Goal: Transaction & Acquisition: Purchase product/service

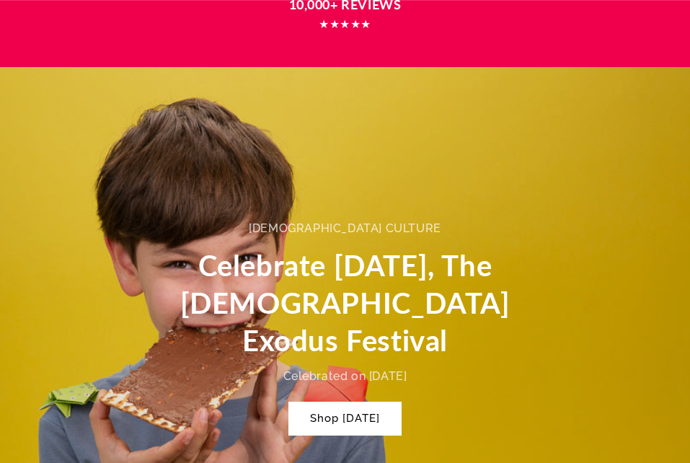
scroll to position [721, 0]
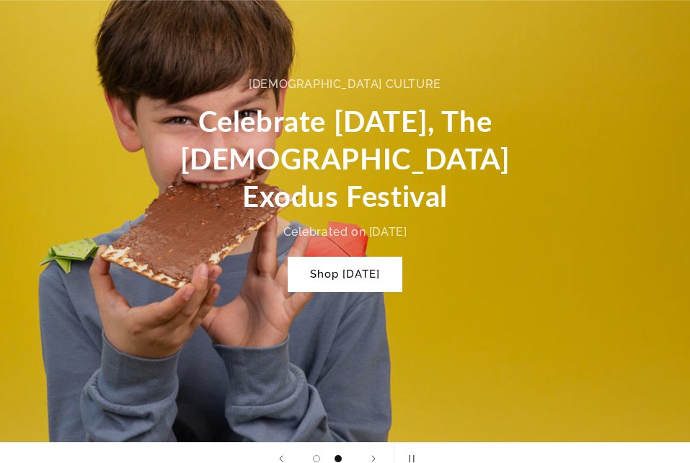
click at [346, 258] on link "Shop Passover" at bounding box center [345, 275] width 113 height 34
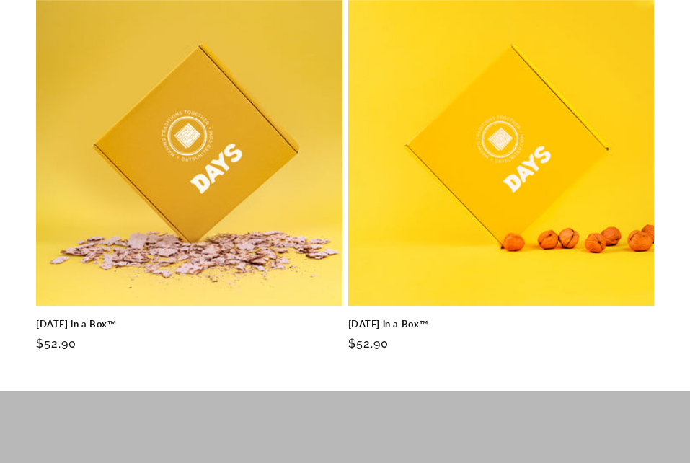
scroll to position [721, 0]
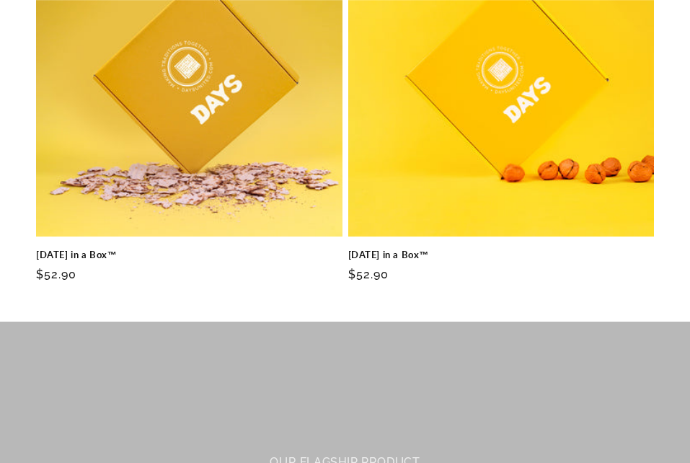
click at [399, 256] on link "[DATE] in a Box™" at bounding box center [501, 255] width 307 height 12
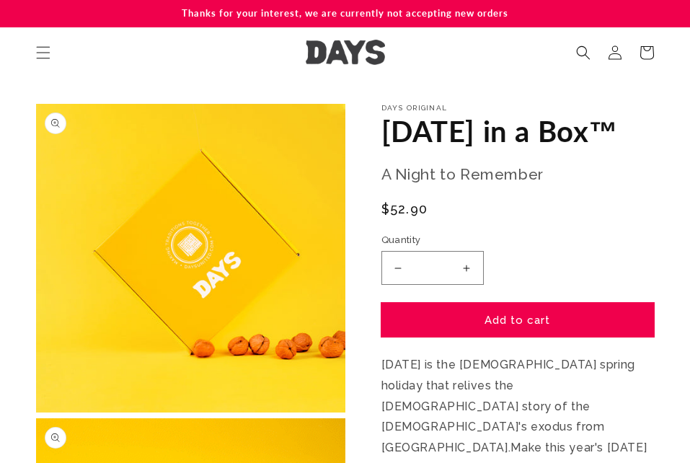
click at [524, 337] on button "Add to cart" at bounding box center [518, 320] width 273 height 34
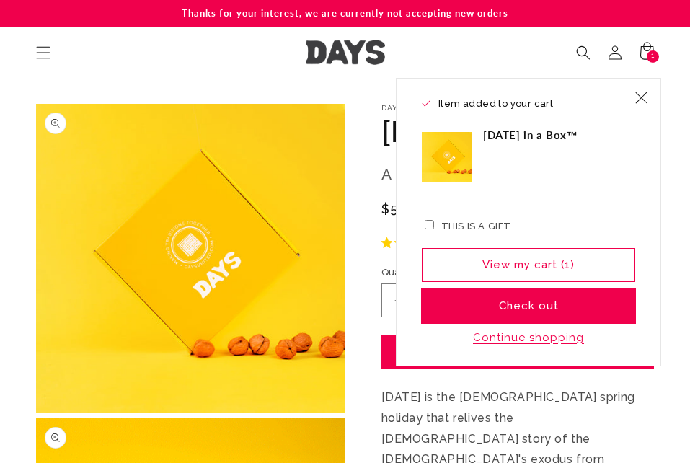
click at [537, 307] on button "Check out" at bounding box center [529, 306] width 214 height 34
